Goal: Task Accomplishment & Management: Complete application form

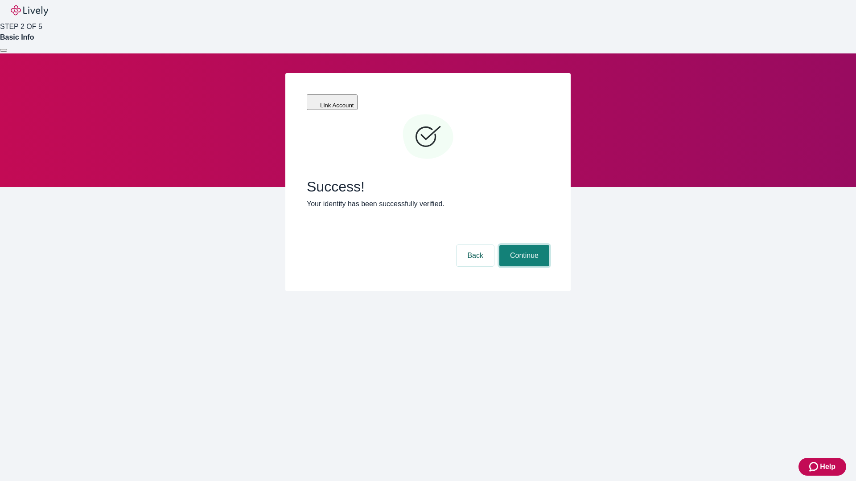
click at [523, 245] on button "Continue" at bounding box center [524, 255] width 50 height 21
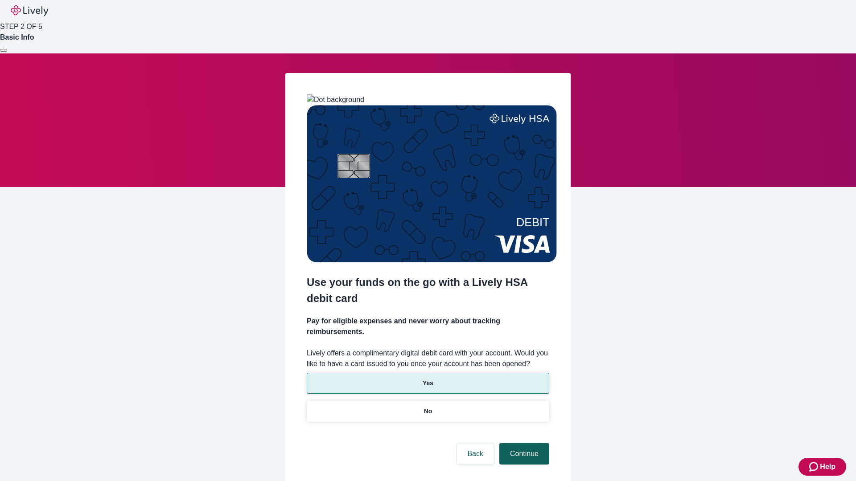
click at [427, 379] on p "Yes" at bounding box center [427, 383] width 11 height 9
click at [523, 443] on button "Continue" at bounding box center [524, 453] width 50 height 21
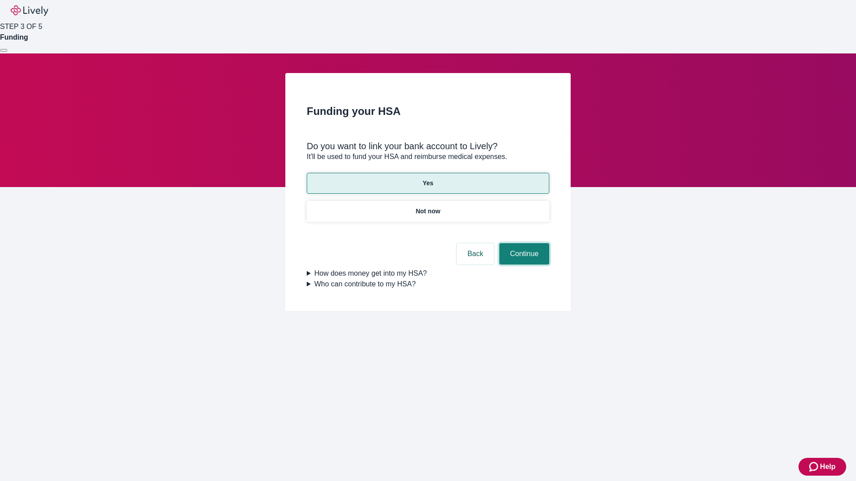
click at [523, 243] on button "Continue" at bounding box center [524, 253] width 50 height 21
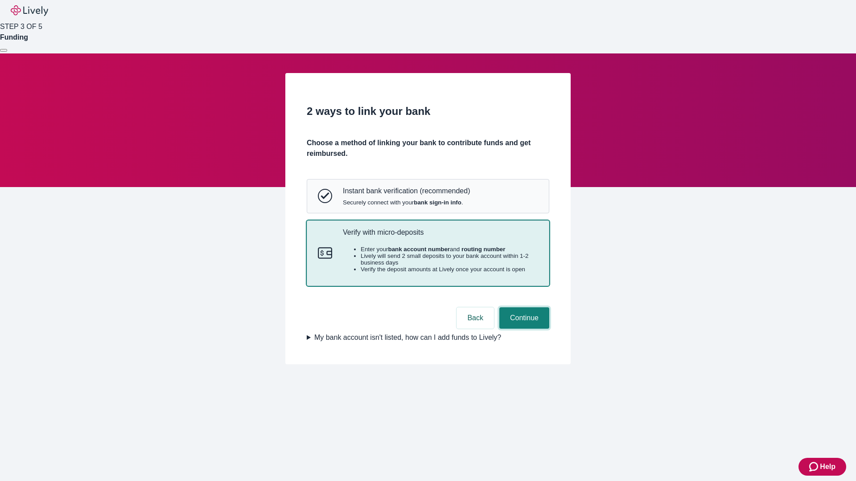
click at [523, 329] on button "Continue" at bounding box center [524, 317] width 50 height 21
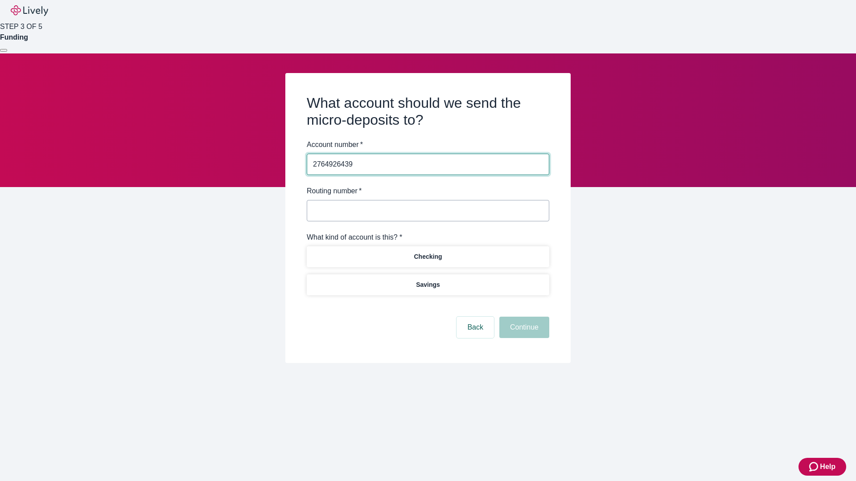
type input "2764926439"
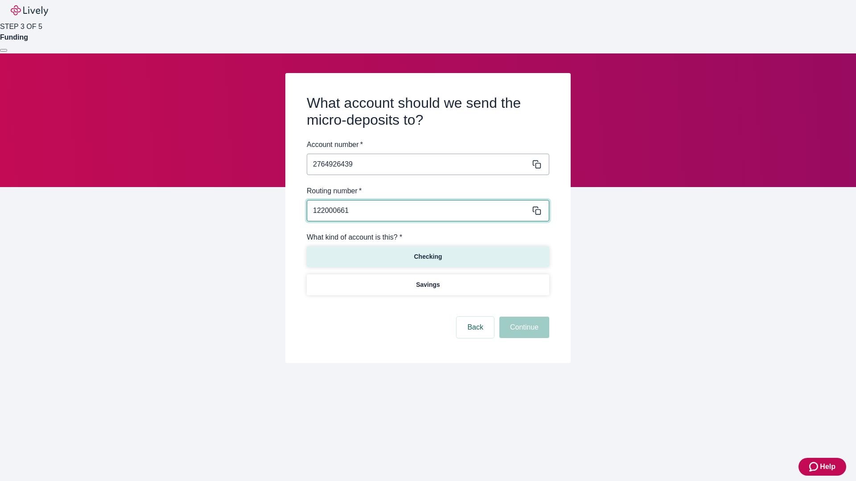
type input "122000661"
click at [427, 256] on p "Checking" at bounding box center [428, 256] width 28 height 9
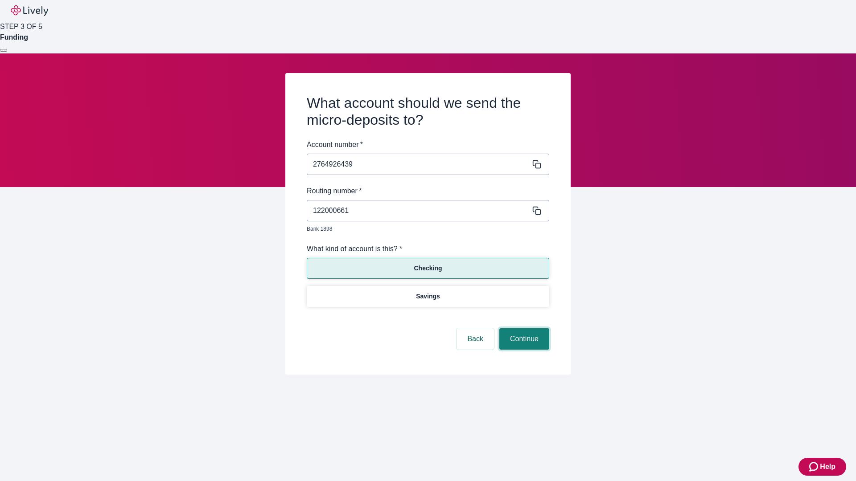
click at [523, 329] on button "Continue" at bounding box center [524, 338] width 50 height 21
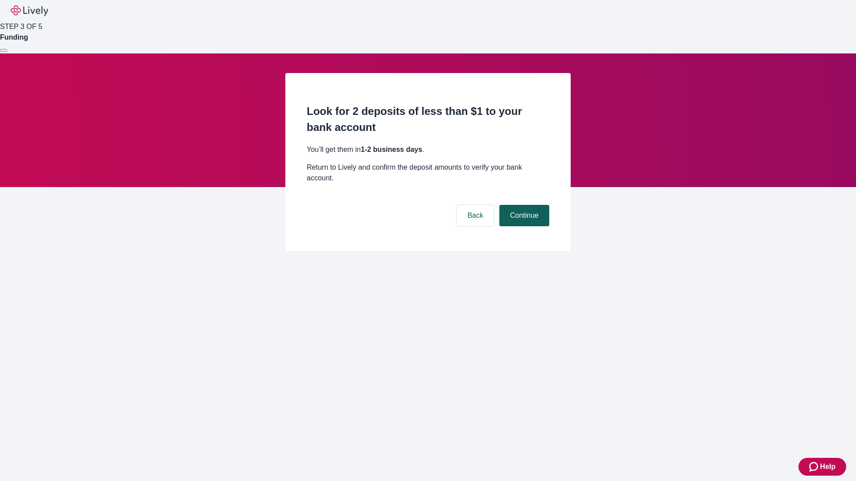
click at [523, 205] on button "Continue" at bounding box center [524, 215] width 50 height 21
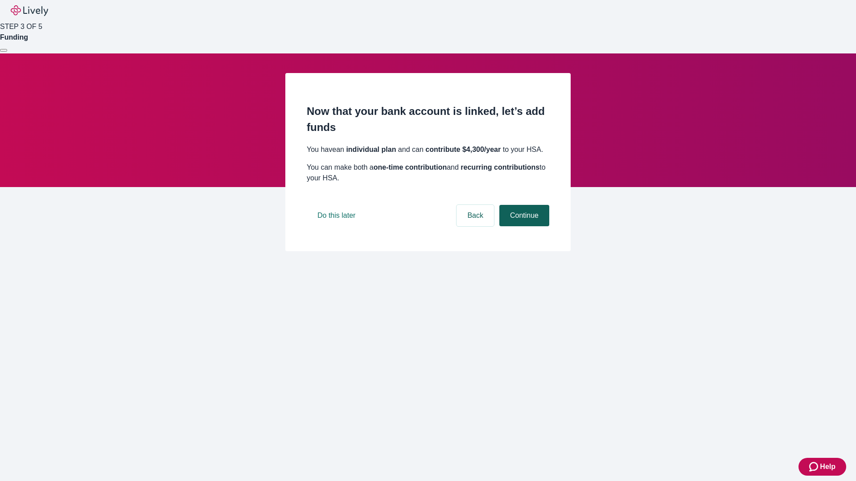
click at [523, 226] on button "Continue" at bounding box center [524, 215] width 50 height 21
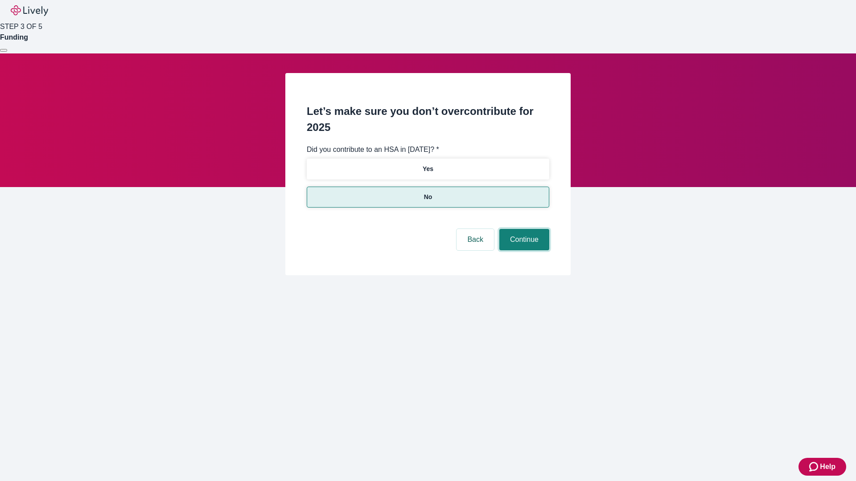
click at [523, 229] on button "Continue" at bounding box center [524, 239] width 50 height 21
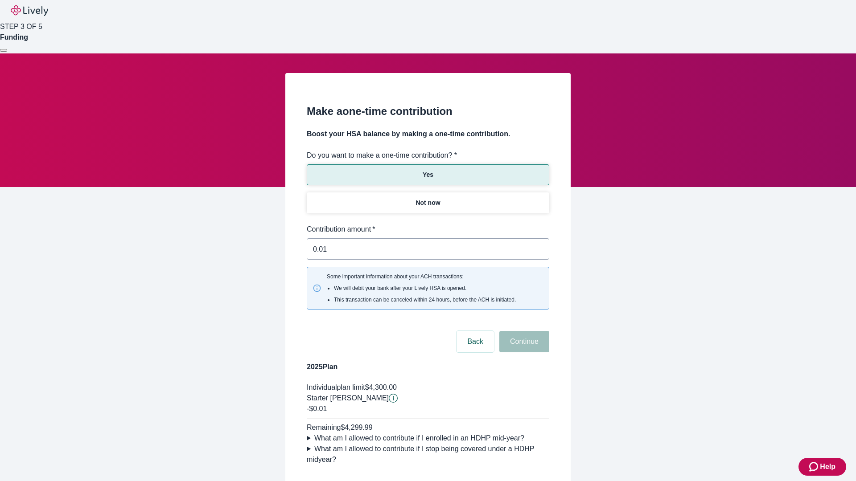
type input "0.01"
click at [523, 331] on button "Continue" at bounding box center [524, 341] width 50 height 21
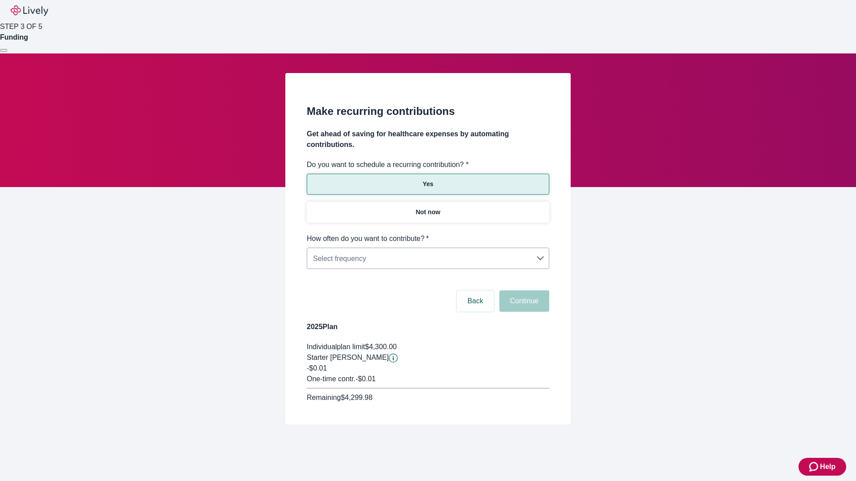
click at [427, 234] on body "Help STEP 3 OF 5 Funding Make recurring contributions Get ahead of saving for h…" at bounding box center [428, 233] width 856 height 467
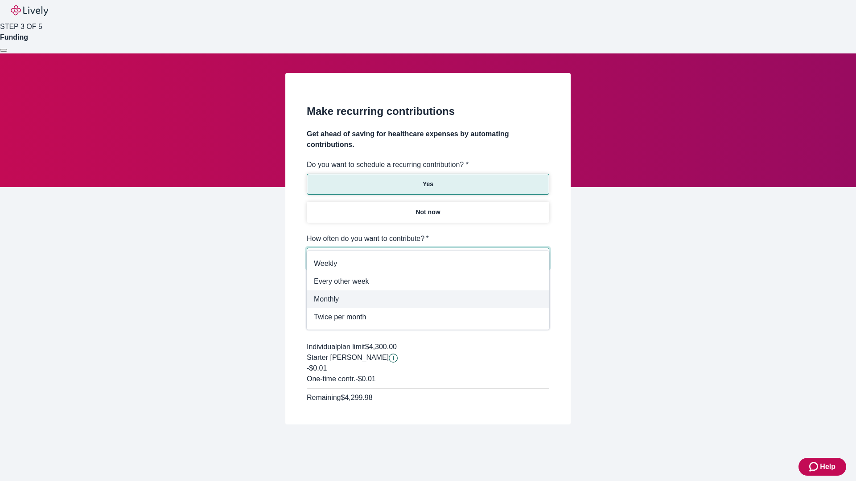
click at [428, 299] on span "Monthly" at bounding box center [428, 299] width 228 height 11
type input "Monthly"
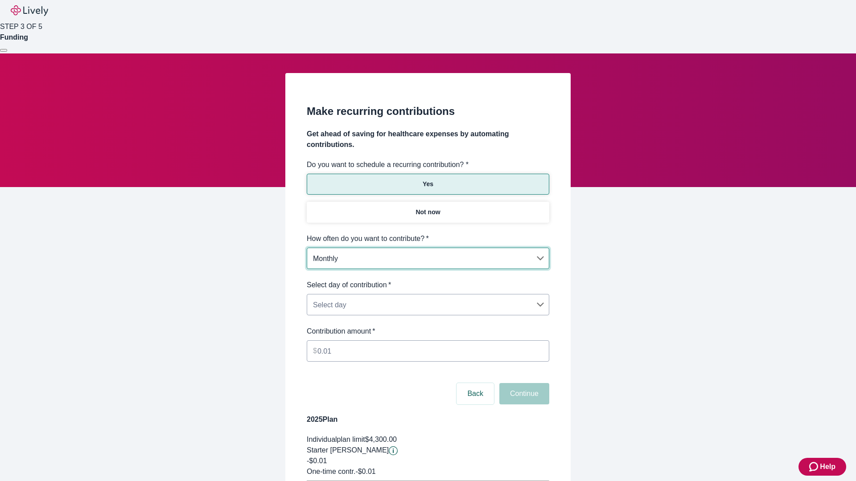
click at [427, 280] on body "Help STEP 3 OF 5 Funding Make recurring contributions Get ahead of saving for h…" at bounding box center [428, 280] width 856 height 560
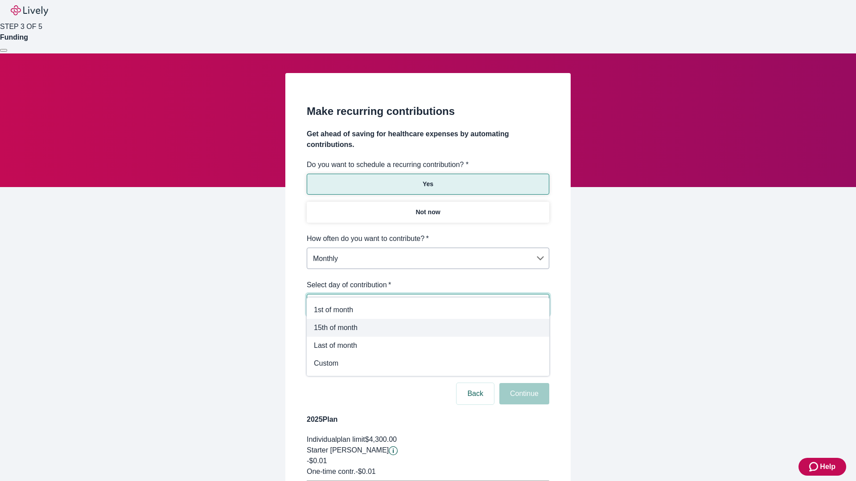
click at [428, 328] on span "15th of month" at bounding box center [428, 328] width 228 height 11
type input "Monthly15th"
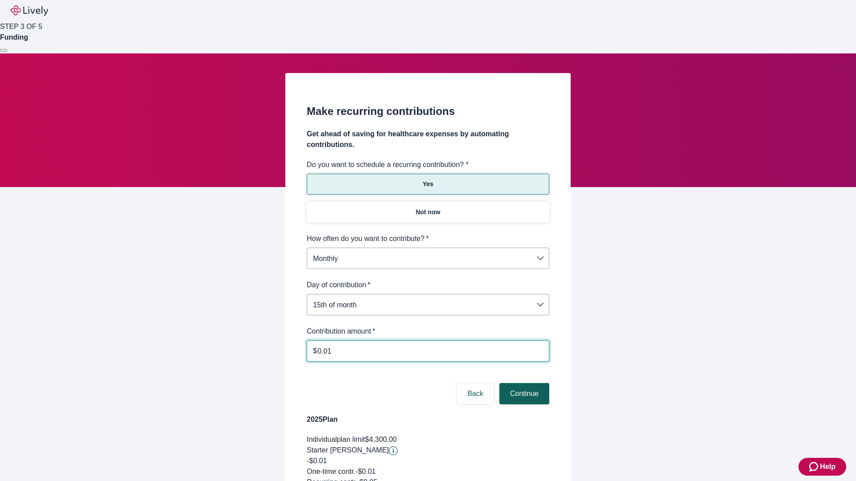
click at [523, 383] on button "Continue" at bounding box center [524, 393] width 50 height 21
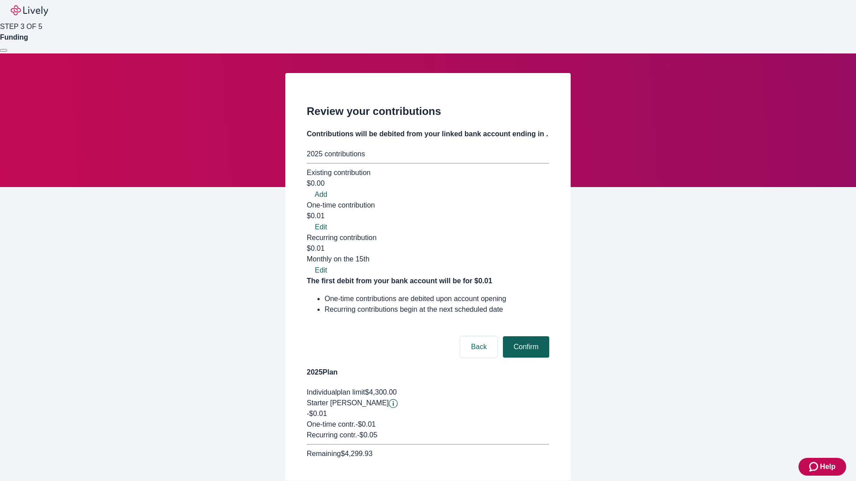
click at [525, 336] on button "Confirm" at bounding box center [526, 346] width 46 height 21
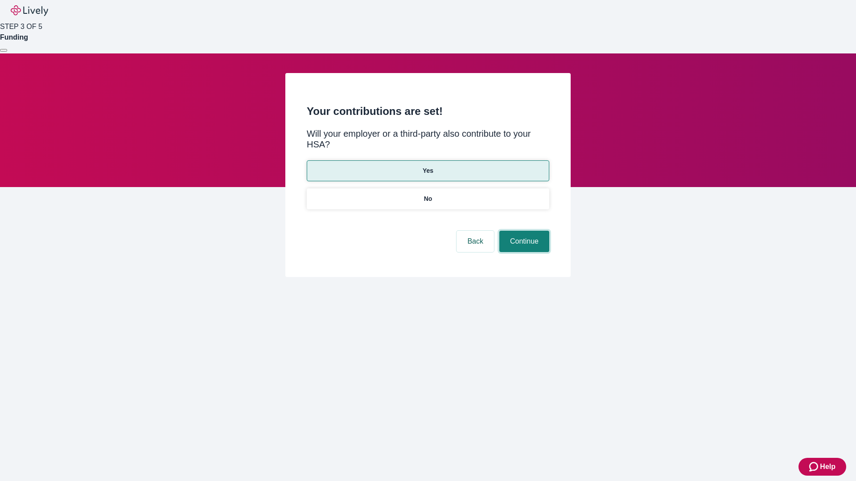
click at [523, 231] on button "Continue" at bounding box center [524, 241] width 50 height 21
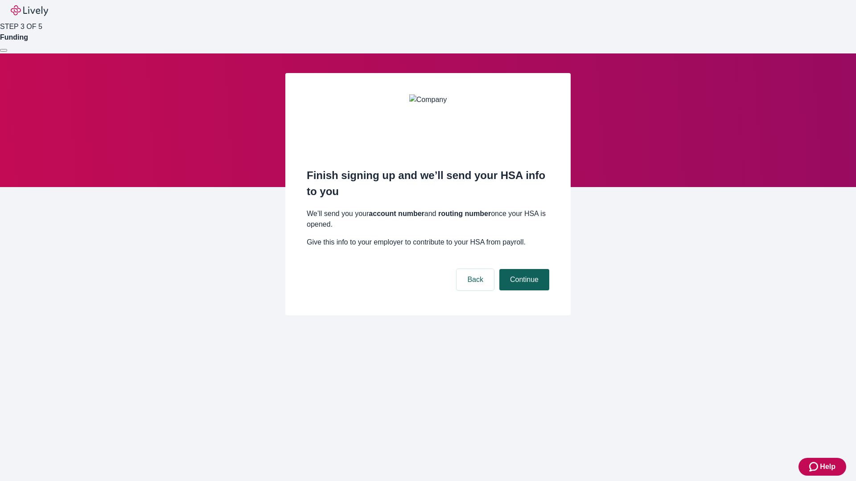
click at [523, 269] on button "Continue" at bounding box center [524, 279] width 50 height 21
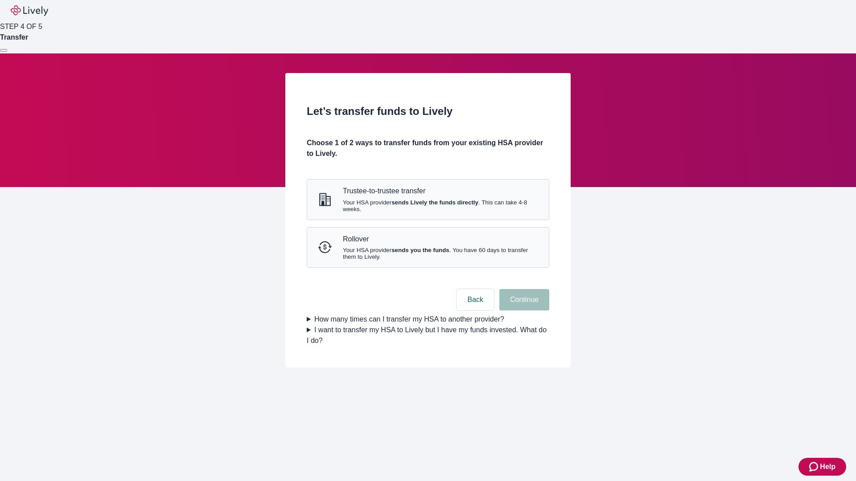
click at [427, 206] on strong "sends Lively the funds directly" at bounding box center [434, 202] width 87 height 7
click at [523, 311] on button "Continue" at bounding box center [524, 299] width 50 height 21
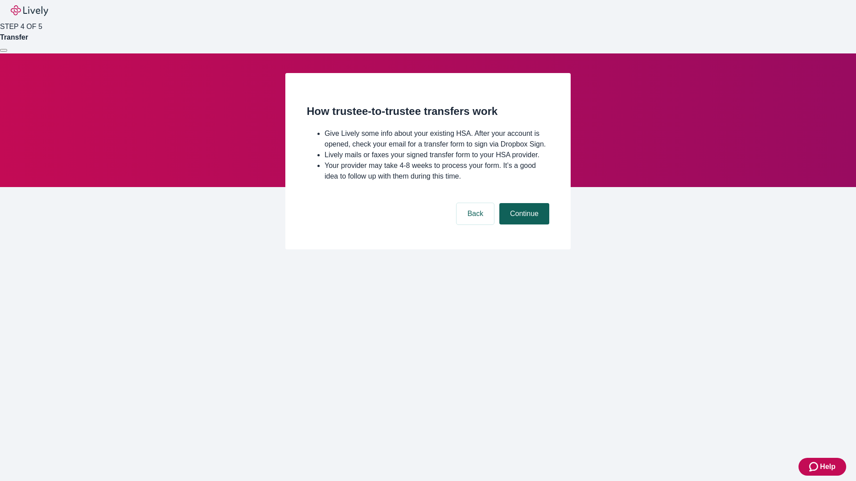
click at [523, 225] on button "Continue" at bounding box center [524, 213] width 50 height 21
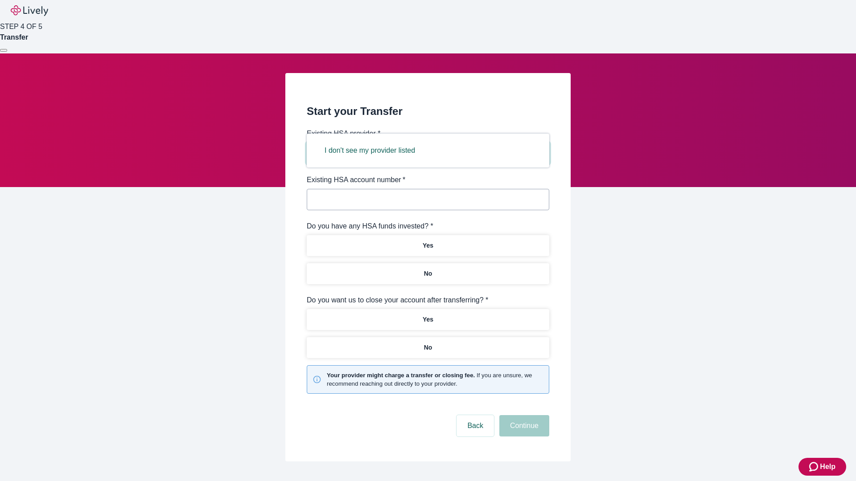
click at [373, 151] on button "I don't see my provider listed" at bounding box center [370, 150] width 112 height 21
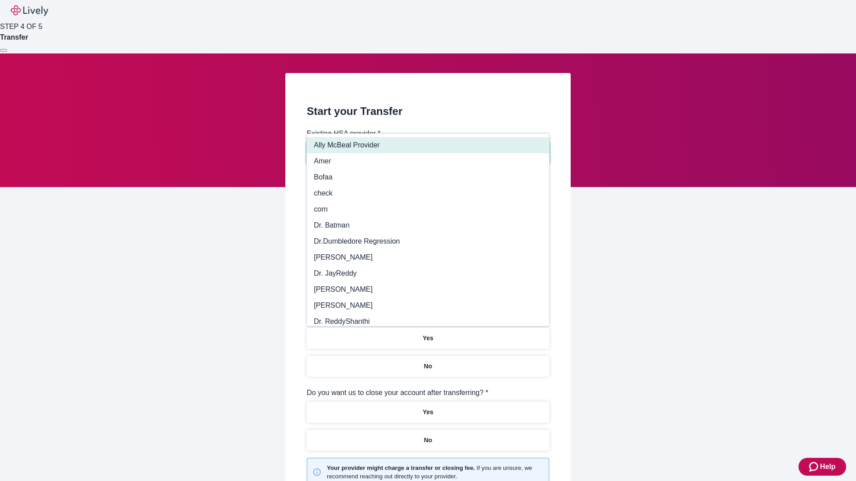
type input "Other"
type input "Health Equity"
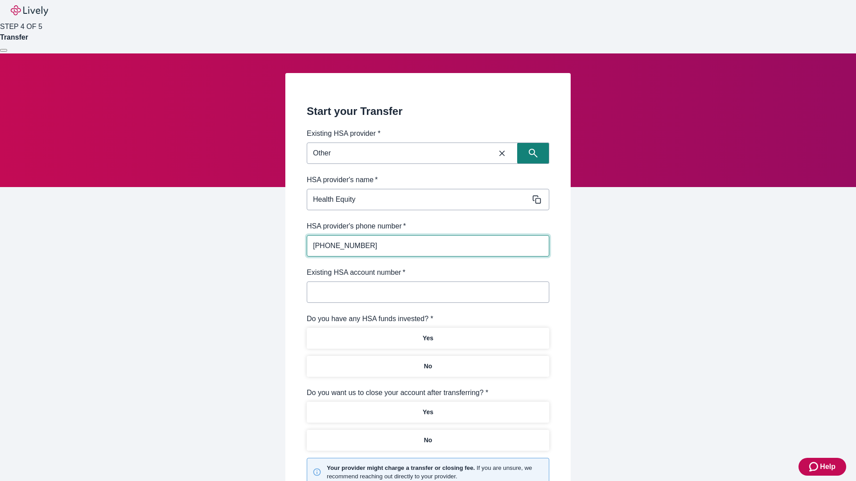
type input "[PHONE_NUMBER]"
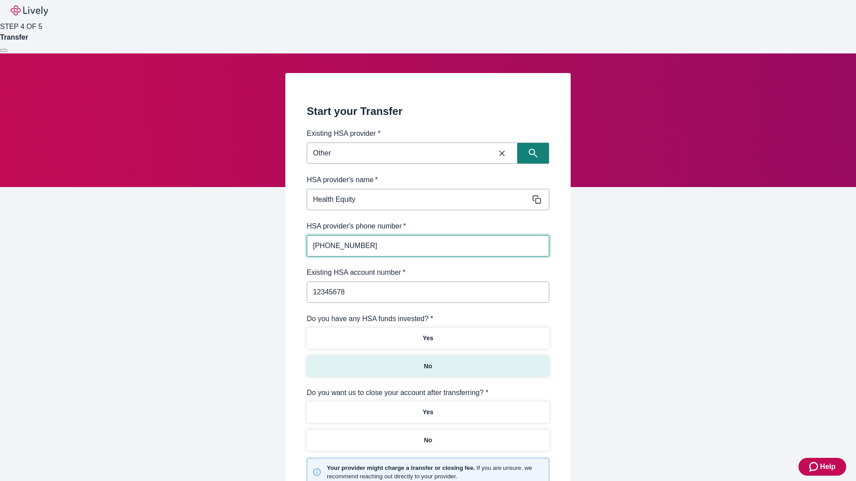
type input "12345678"
click at [427, 362] on p "No" at bounding box center [428, 366] width 8 height 9
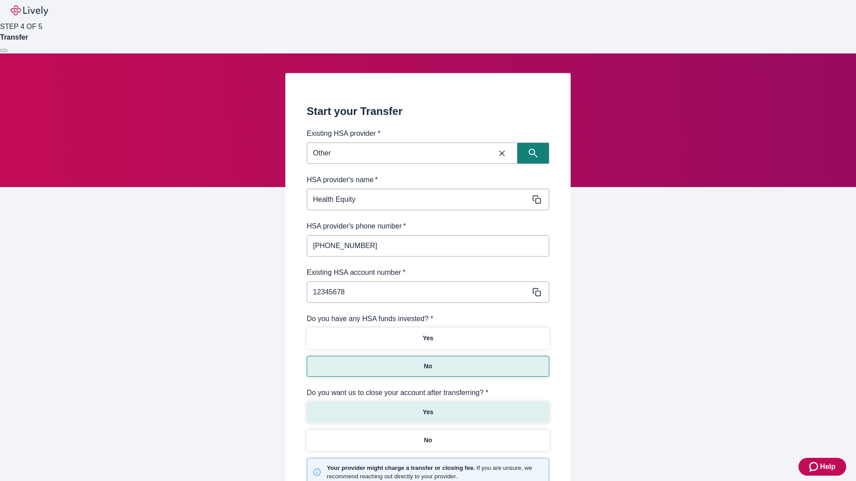
click at [427, 408] on p "Yes" at bounding box center [427, 412] width 11 height 9
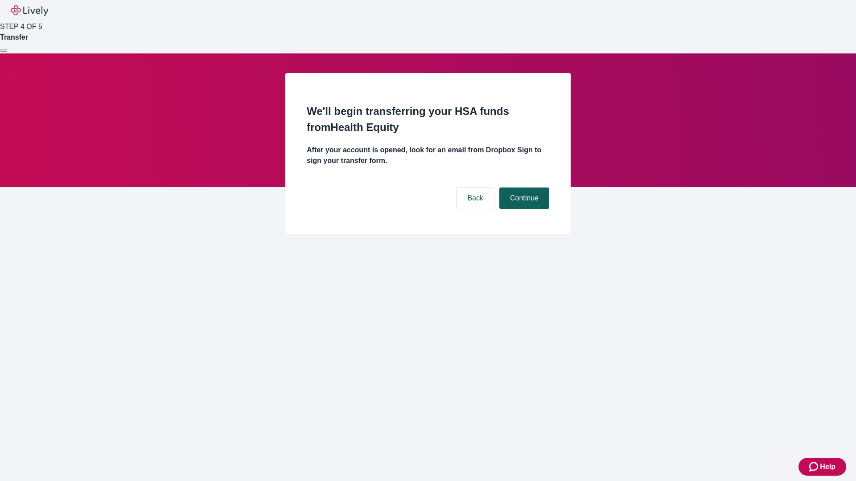
click at [523, 188] on button "Continue" at bounding box center [524, 198] width 50 height 21
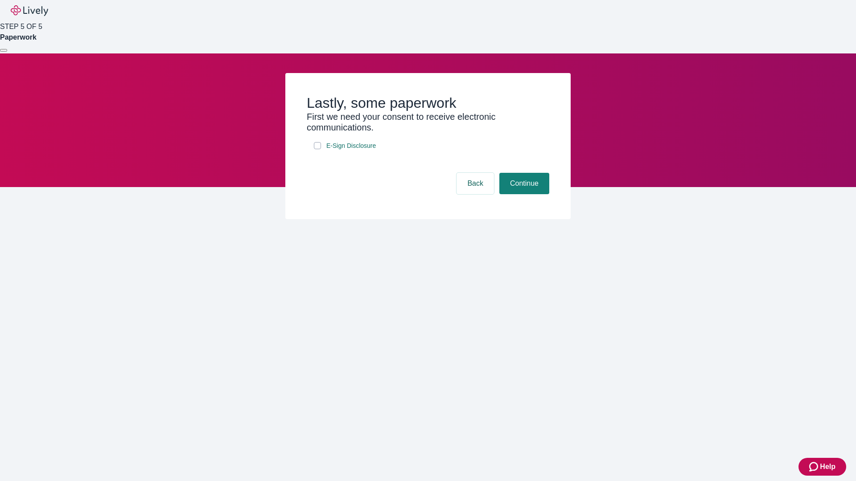
click at [317, 149] on input "E-Sign Disclosure" at bounding box center [317, 145] width 7 height 7
checkbox input "true"
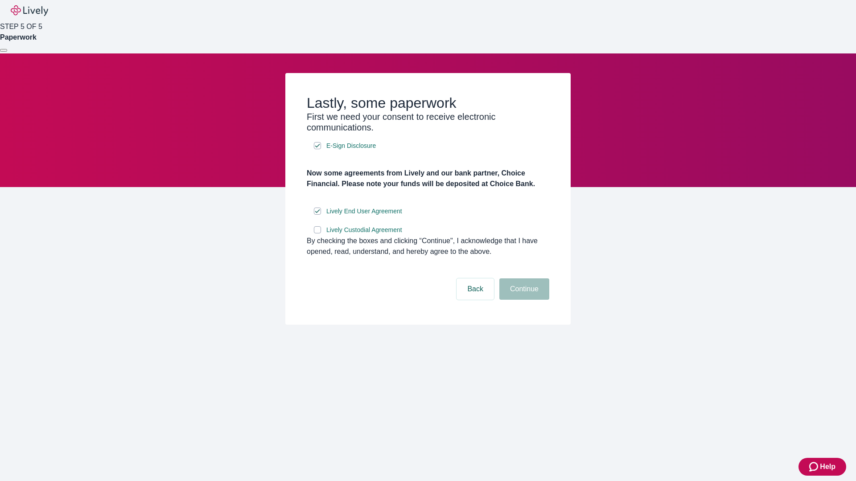
click at [317, 234] on input "Lively Custodial Agreement" at bounding box center [317, 229] width 7 height 7
checkbox input "true"
click at [523, 300] on button "Continue" at bounding box center [524, 289] width 50 height 21
